Goal: Check status: Check status

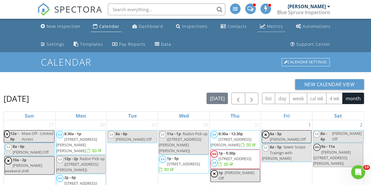
click at [277, 24] on div "Metrics" at bounding box center [275, 26] width 16 height 6
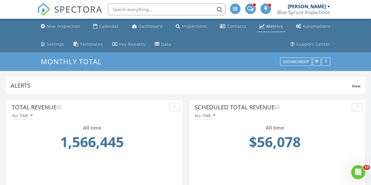
scroll to position [126, 176]
click at [277, 24] on div "Metrics" at bounding box center [274, 26] width 17 height 6
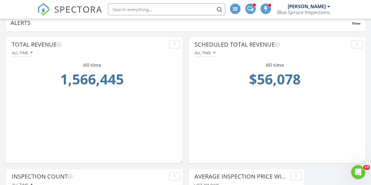
scroll to position [62, 0]
click at [31, 52] on icon "button" at bounding box center [31, 53] width 2 height 4
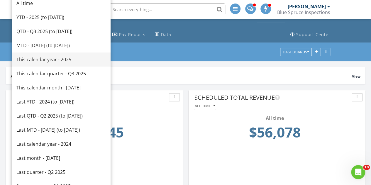
scroll to position [0, 0]
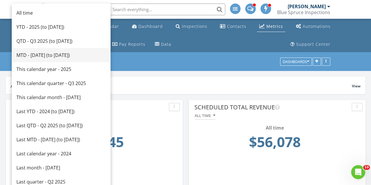
click at [53, 54] on div "MTD - [DATE] (to [DATE])" at bounding box center [60, 55] width 89 height 7
